Goal: Transaction & Acquisition: Book appointment/travel/reservation

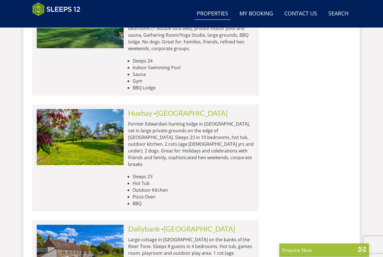
scroll to position [2311, 0]
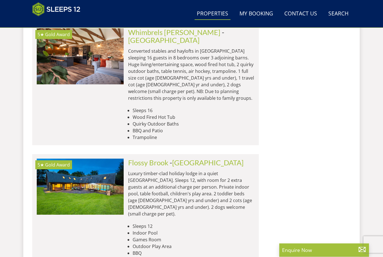
scroll to position [2732, 0]
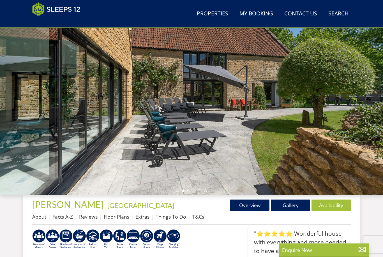
scroll to position [42, 0]
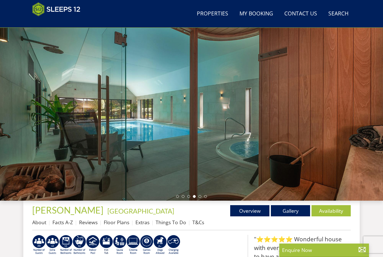
click at [293, 211] on link "Gallery" at bounding box center [290, 210] width 39 height 11
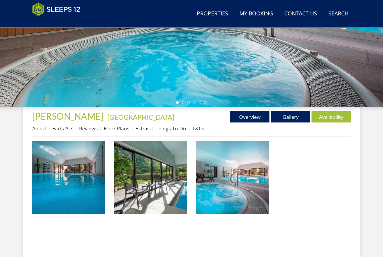
scroll to position [138, 0]
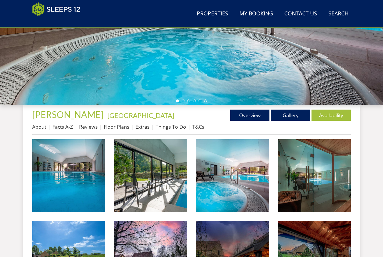
click at [64, 181] on img at bounding box center [68, 175] width 73 height 73
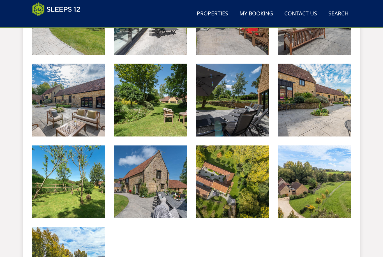
scroll to position [1115, 0]
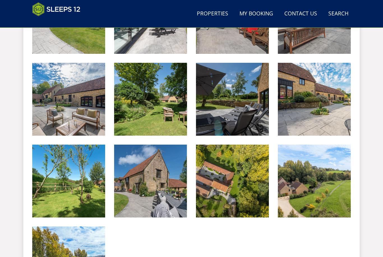
click at [252, 195] on img at bounding box center [232, 181] width 73 height 73
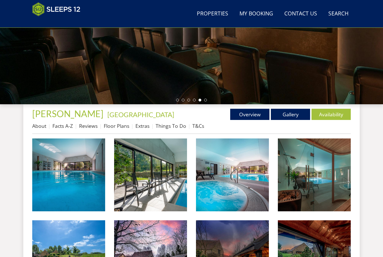
scroll to position [139, 0]
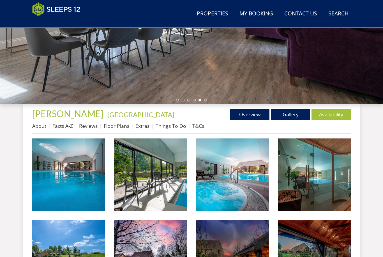
click at [116, 126] on link "Floor Plans" at bounding box center [117, 126] width 26 height 7
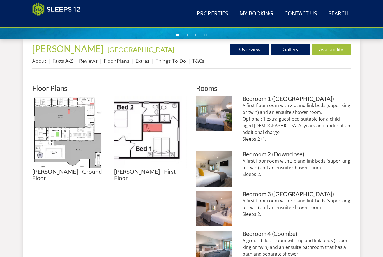
scroll to position [204, 0]
click at [165, 133] on img at bounding box center [150, 132] width 73 height 73
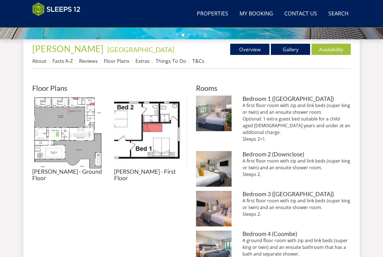
click at [76, 128] on img at bounding box center [68, 132] width 73 height 73
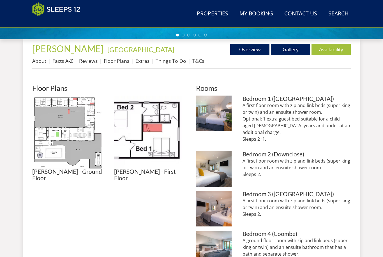
click at [157, 139] on img at bounding box center [150, 132] width 73 height 73
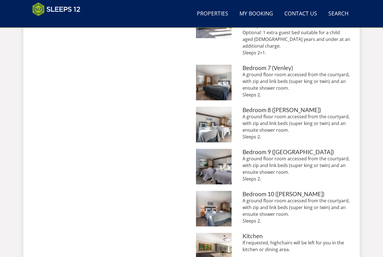
scroll to position [529, 0]
click at [213, 109] on img at bounding box center [214, 125] width 36 height 36
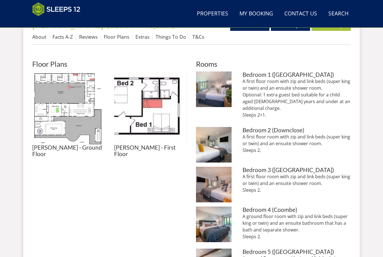
scroll to position [228, 0]
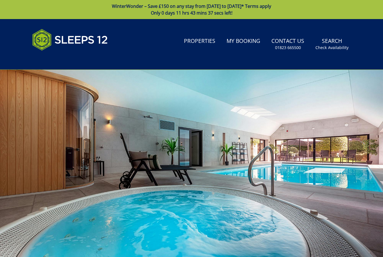
scroll to position [258, 0]
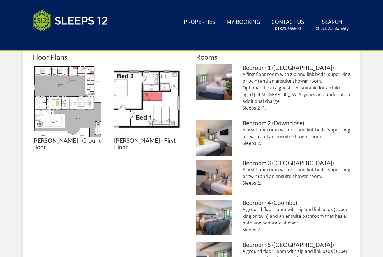
click at [149, 100] on img at bounding box center [150, 100] width 73 height 73
click at [72, 110] on img at bounding box center [68, 100] width 73 height 73
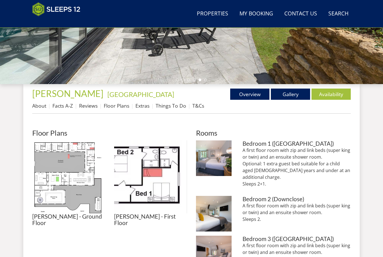
scroll to position [158, 0]
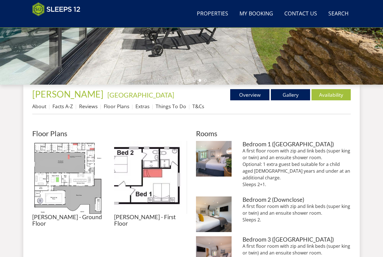
click at [291, 89] on link "Gallery" at bounding box center [290, 94] width 39 height 11
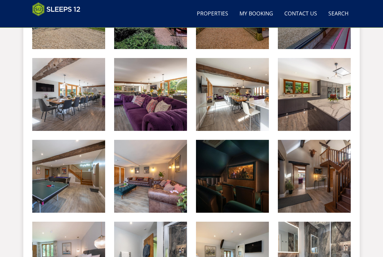
scroll to position [383, 0]
click at [70, 102] on img at bounding box center [68, 94] width 73 height 73
